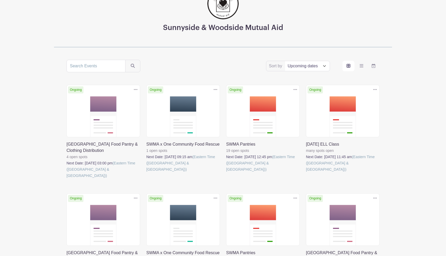
scroll to position [44, 0]
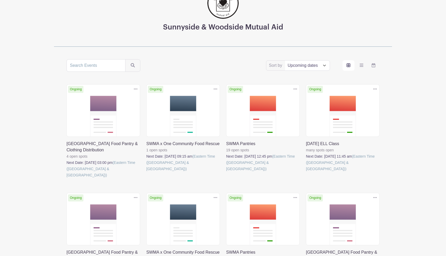
click at [226, 172] on link at bounding box center [226, 172] width 0 height 0
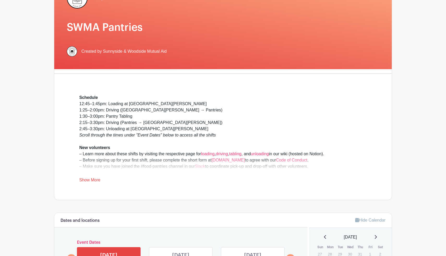
scroll to position [62, 0]
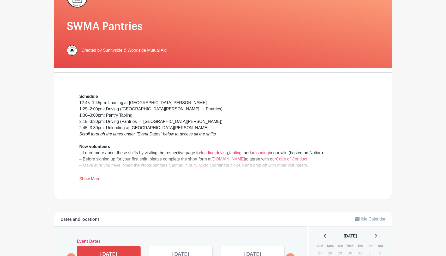
click at [88, 177] on link "Show More" at bounding box center [89, 180] width 21 height 7
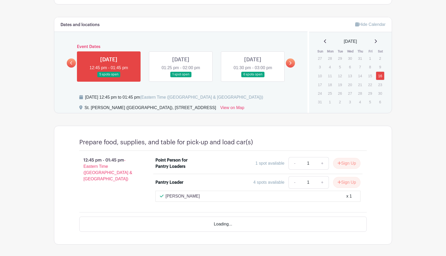
scroll to position [298, 0]
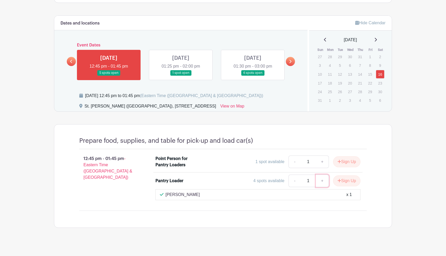
click at [322, 182] on link "+" at bounding box center [322, 180] width 13 height 13
type input "2"
click at [349, 179] on button "Sign Up" at bounding box center [346, 180] width 27 height 11
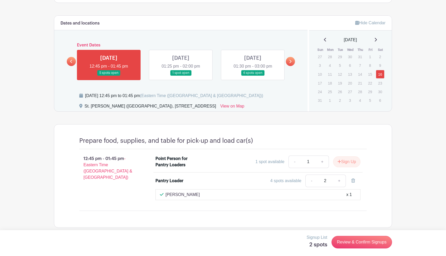
click at [181, 76] on link at bounding box center [181, 76] width 0 height 0
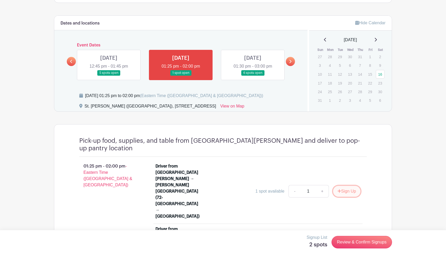
click at [353, 186] on button "Sign Up" at bounding box center [346, 191] width 27 height 11
click at [359, 241] on link "Review & Confirm Signups" at bounding box center [361, 242] width 60 height 13
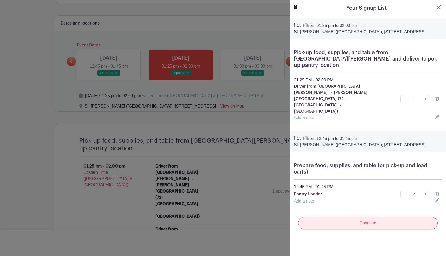
click at [356, 217] on input "Continue" at bounding box center [368, 223] width 140 height 13
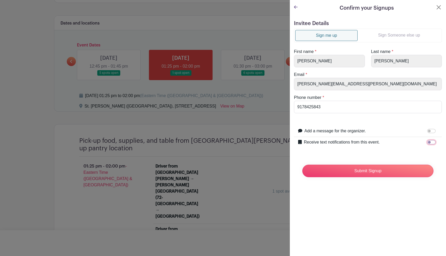
click at [431, 141] on input "Receive text notifications from this event." at bounding box center [431, 142] width 8 height 4
checkbox input "true"
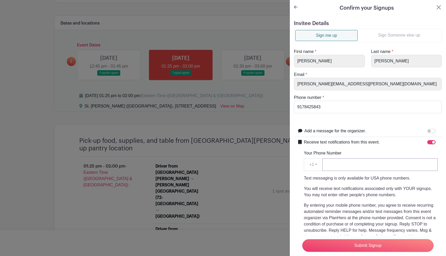
click at [357, 164] on input "Your Phone Number" at bounding box center [379, 164] width 115 height 13
type input "9178425843"
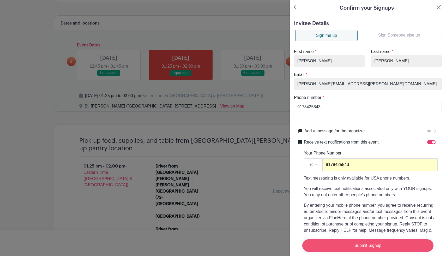
click at [352, 246] on input "Submit Signup" at bounding box center [367, 245] width 131 height 13
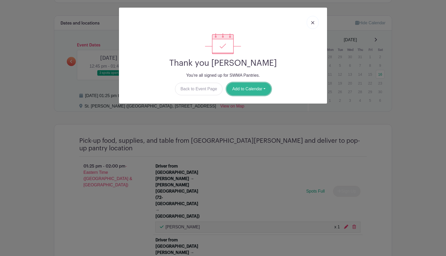
click at [264, 89] on button "Add to Calendar" at bounding box center [249, 89] width 44 height 13
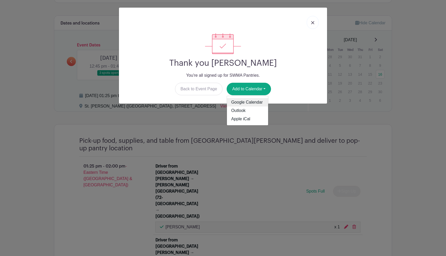
click at [246, 106] on link "Google Calendar" at bounding box center [247, 102] width 41 height 8
click at [313, 25] on link at bounding box center [313, 22] width 12 height 13
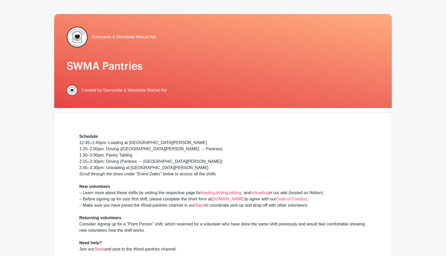
scroll to position [20, 0]
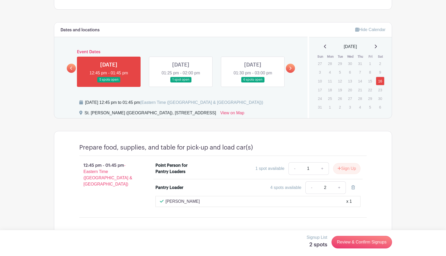
scroll to position [298, 0]
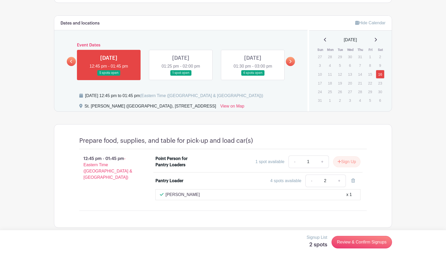
click at [71, 61] on icon at bounding box center [71, 61] width 2 height 4
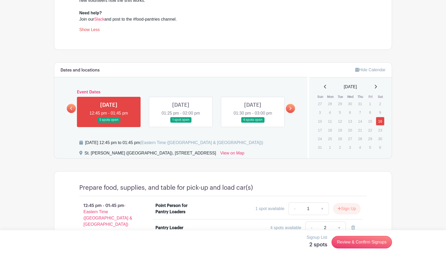
scroll to position [258, 0]
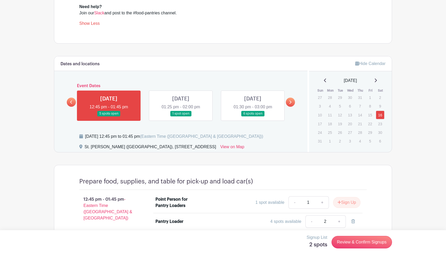
click at [71, 104] on icon at bounding box center [71, 101] width 2 height 3
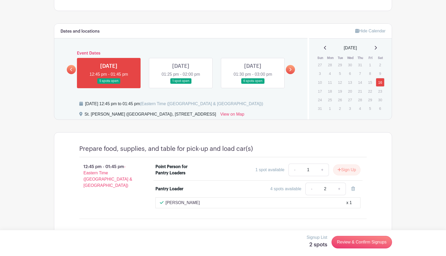
scroll to position [304, 0]
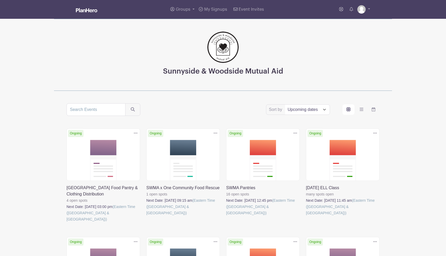
click at [146, 216] on link at bounding box center [146, 216] width 0 height 0
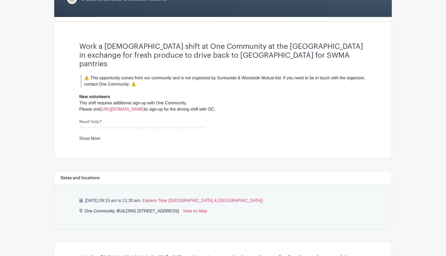
scroll to position [113, 0]
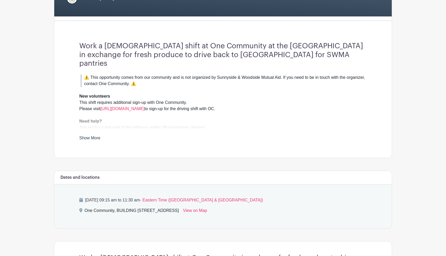
click at [93, 136] on link "Show More" at bounding box center [89, 139] width 21 height 7
click at [142, 106] on link "[URL][DOMAIN_NAME]" at bounding box center [122, 108] width 44 height 4
